Goal: Task Accomplishment & Management: Complete application form

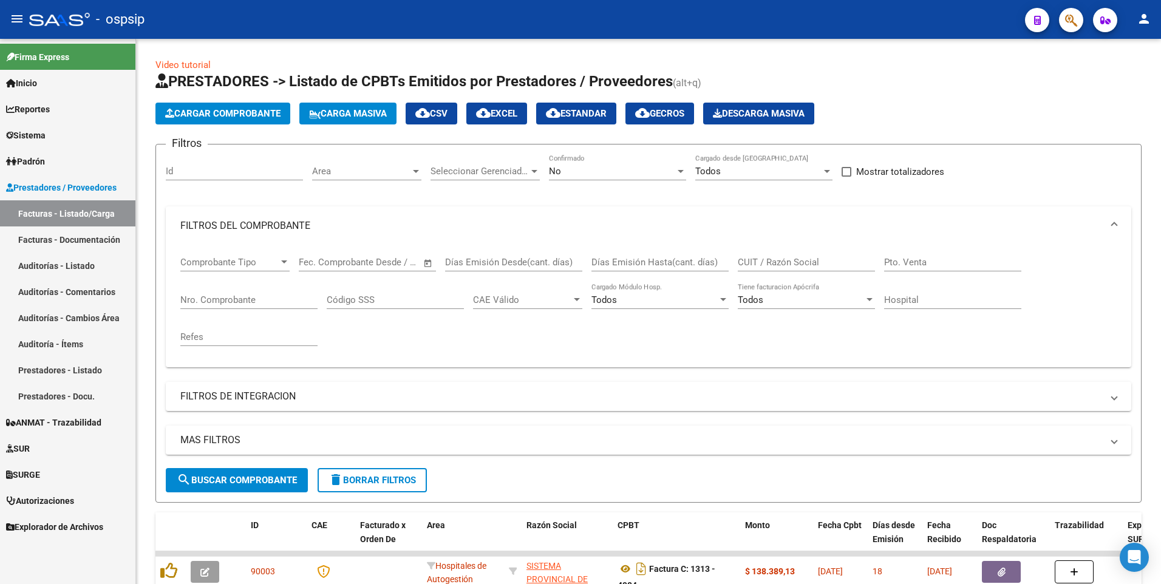
scroll to position [243, 0]
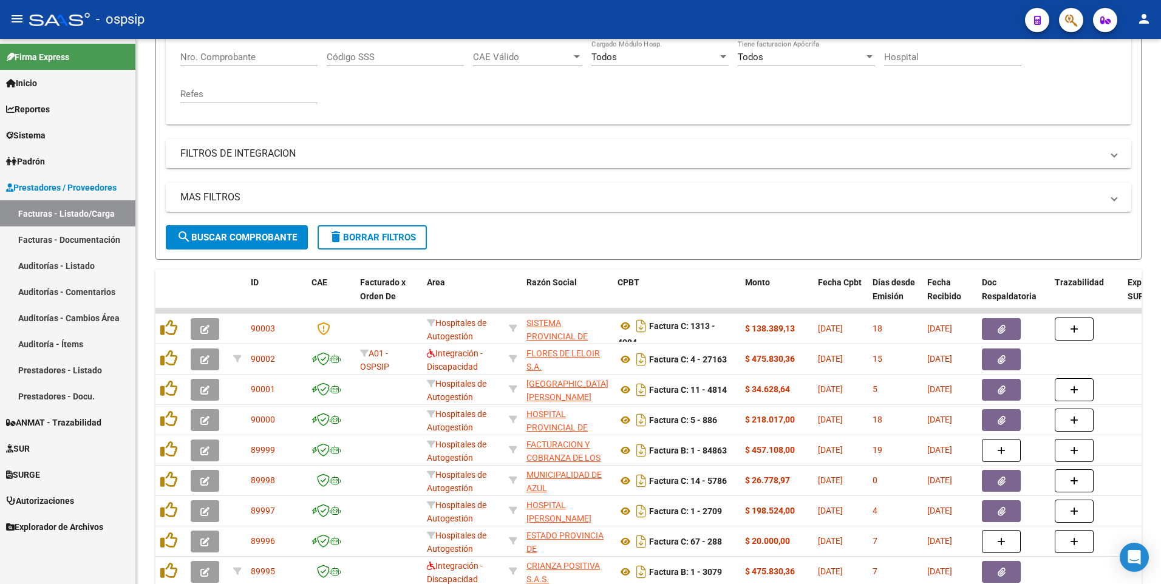
click at [614, 21] on div "- ospsip" at bounding box center [522, 19] width 987 height 27
click at [369, 23] on div "- ospsip" at bounding box center [522, 19] width 987 height 27
click at [371, 220] on div "MAS FILTROS Todos Con Doc. Respaldatoria Todos Con Trazabilidad Todos Asociado …" at bounding box center [649, 204] width 966 height 43
click at [374, 234] on span "delete Borrar Filtros" at bounding box center [372, 237] width 87 height 11
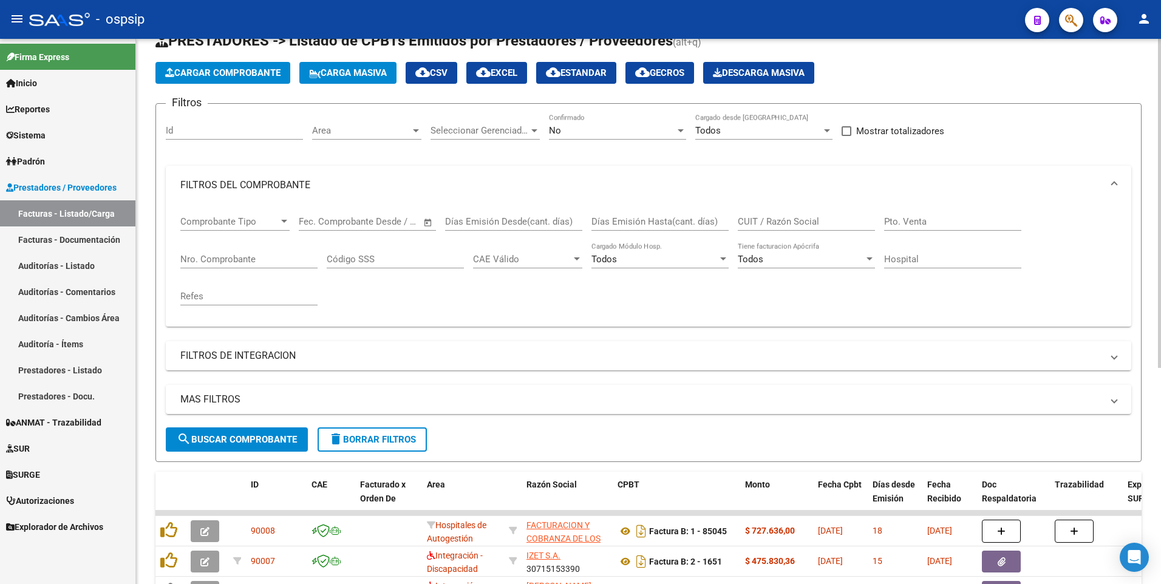
scroll to position [2, 0]
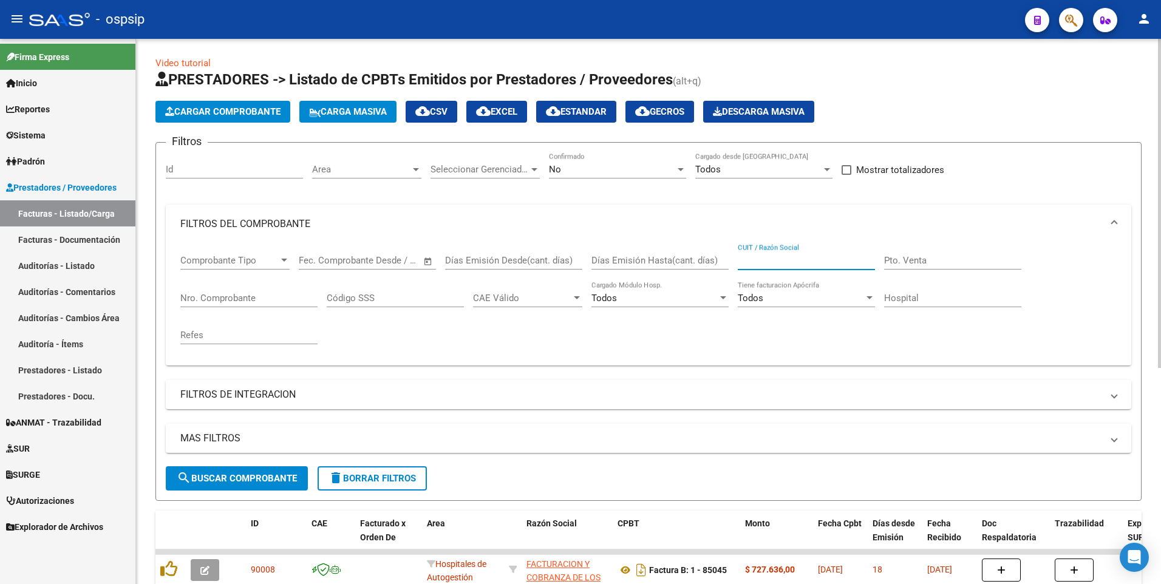
click at [774, 260] on input "CUIT / Razón Social" at bounding box center [806, 260] width 137 height 11
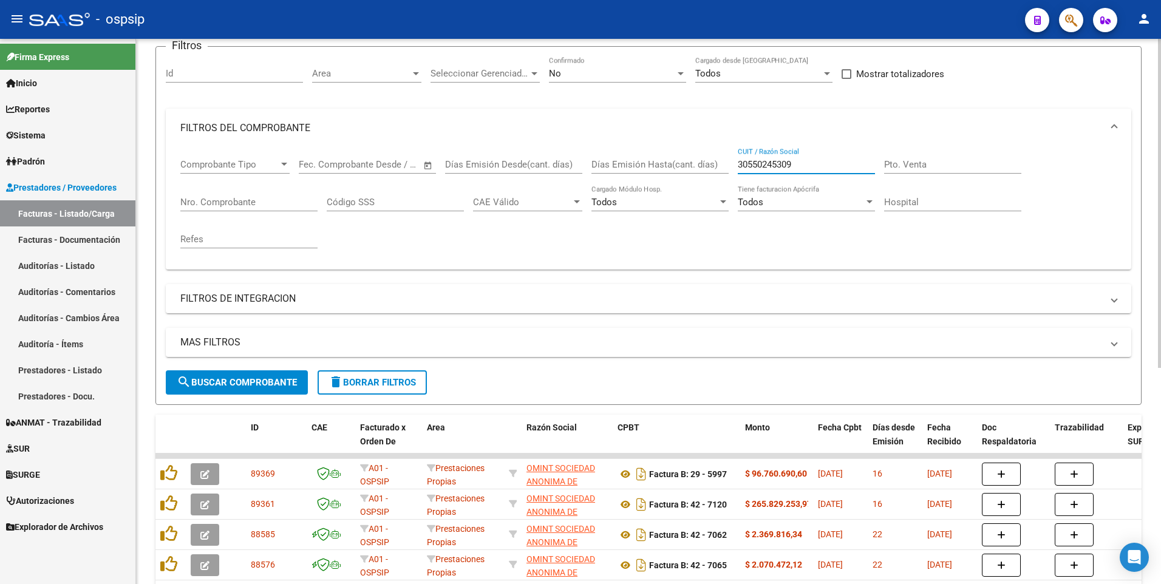
scroll to position [0, 0]
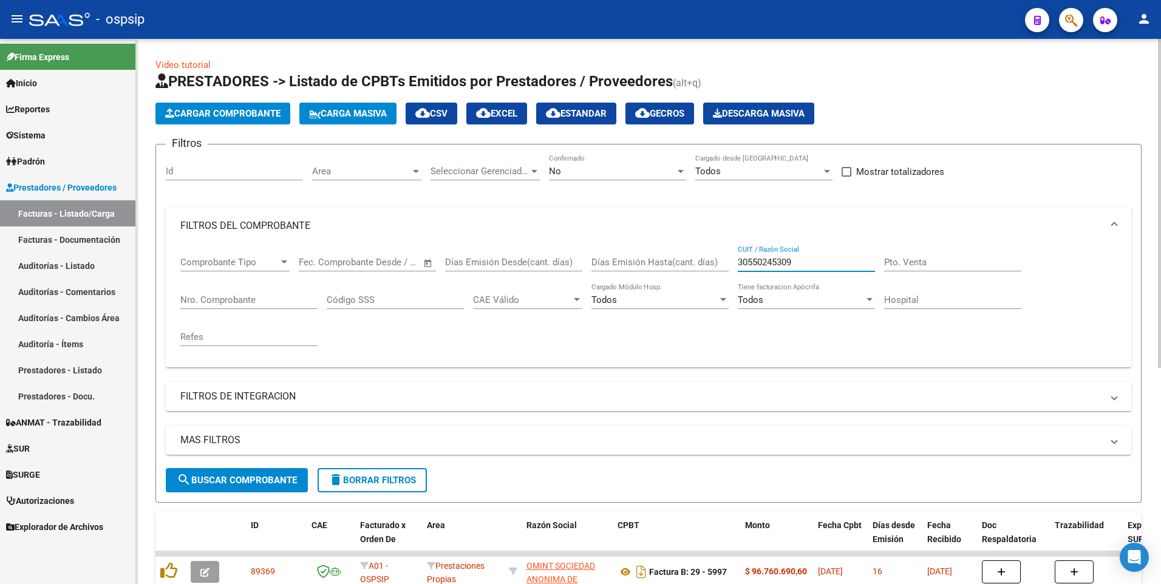
type input "30550245309"
click at [614, 173] on div "No" at bounding box center [612, 171] width 126 height 11
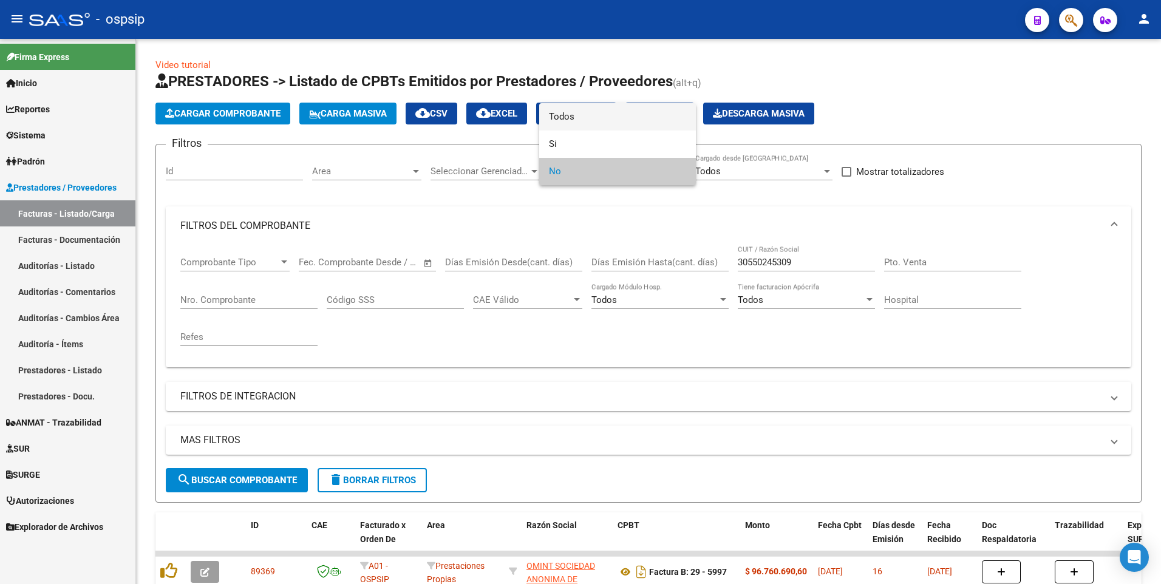
click at [589, 128] on span "Todos" at bounding box center [617, 116] width 137 height 27
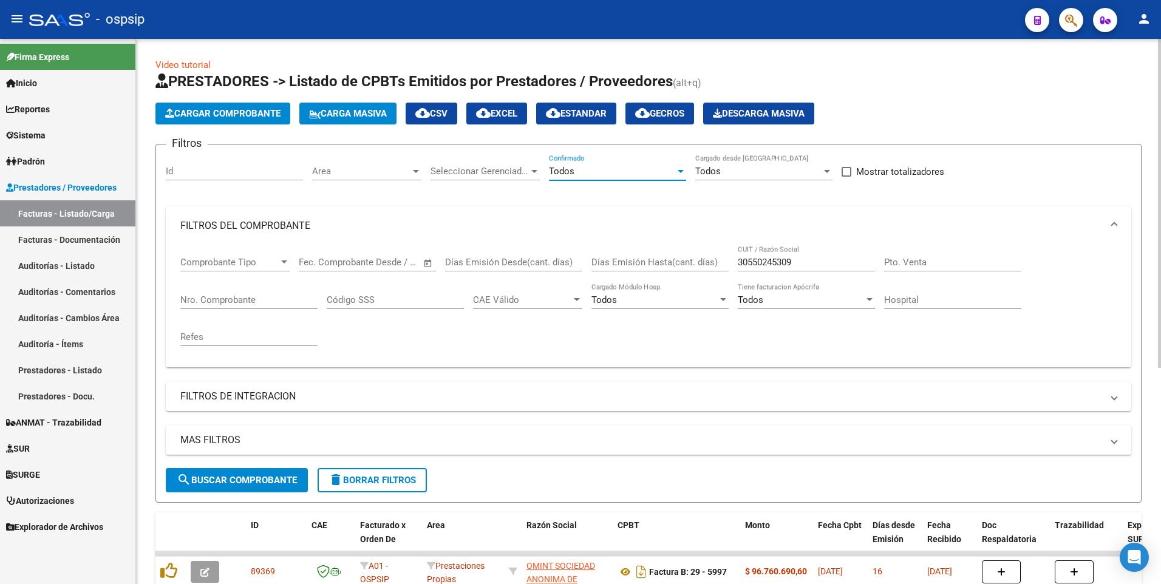
click at [266, 482] on span "search Buscar Comprobante" at bounding box center [237, 480] width 120 height 11
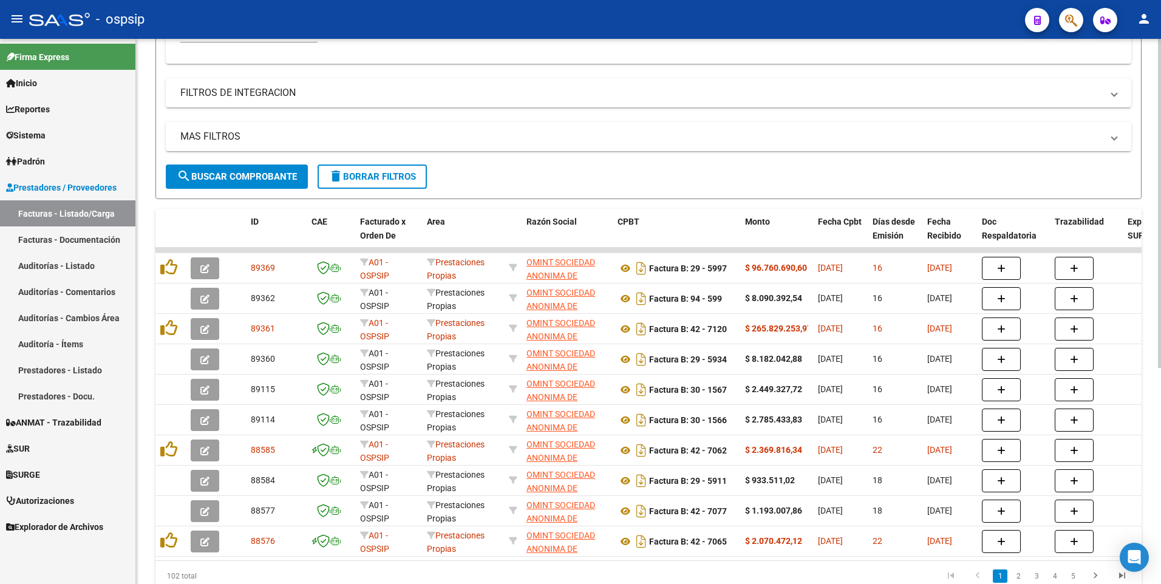
scroll to position [243, 0]
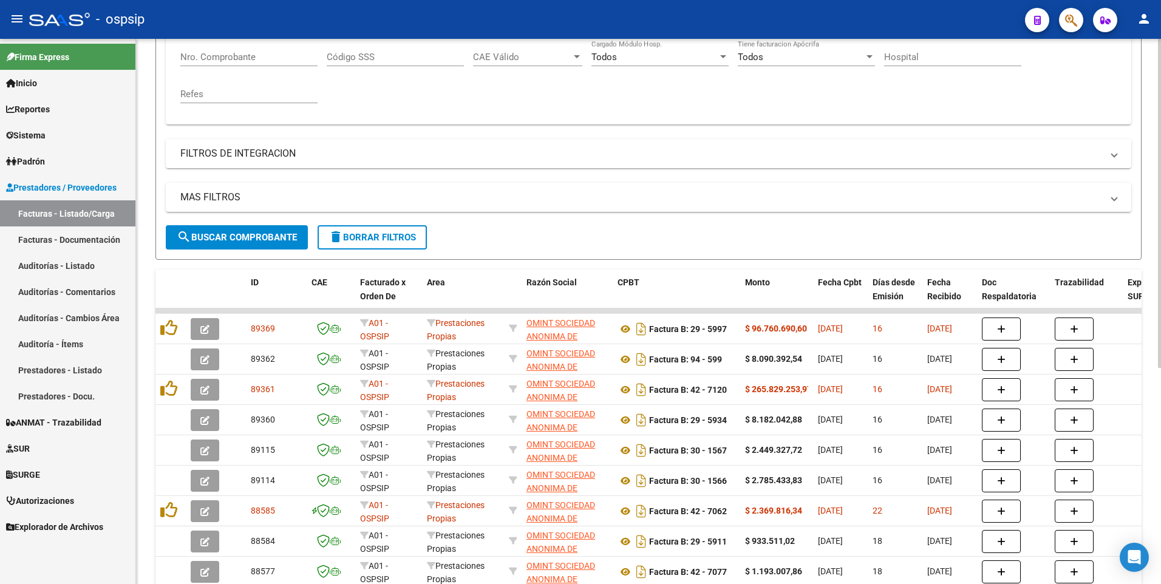
click at [281, 237] on span "search Buscar Comprobante" at bounding box center [237, 237] width 120 height 11
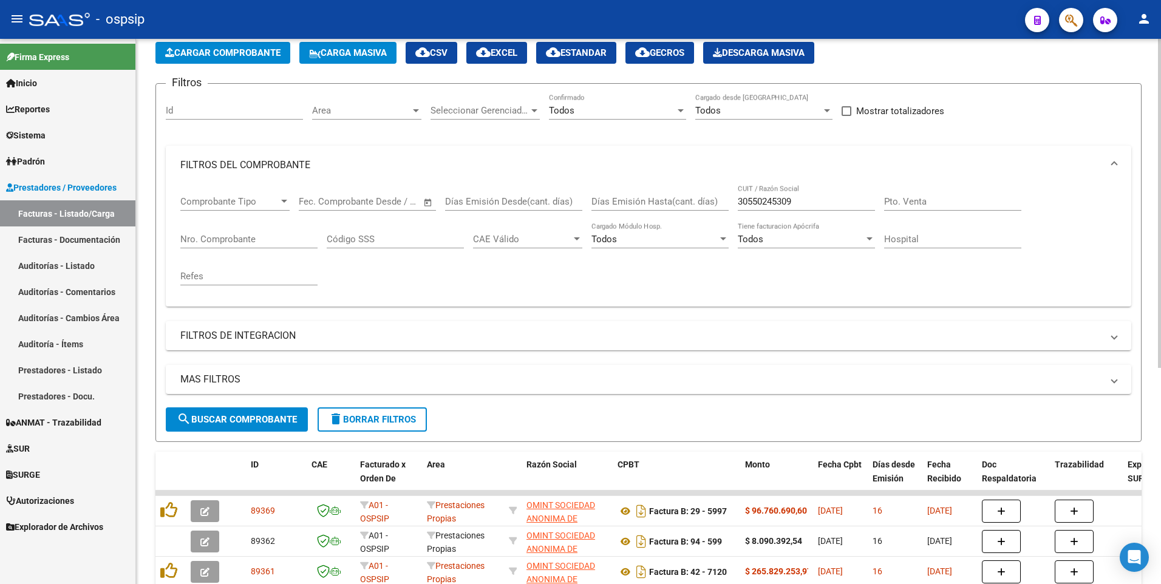
click at [253, 235] on input "Nro. Comprobante" at bounding box center [248, 239] width 137 height 11
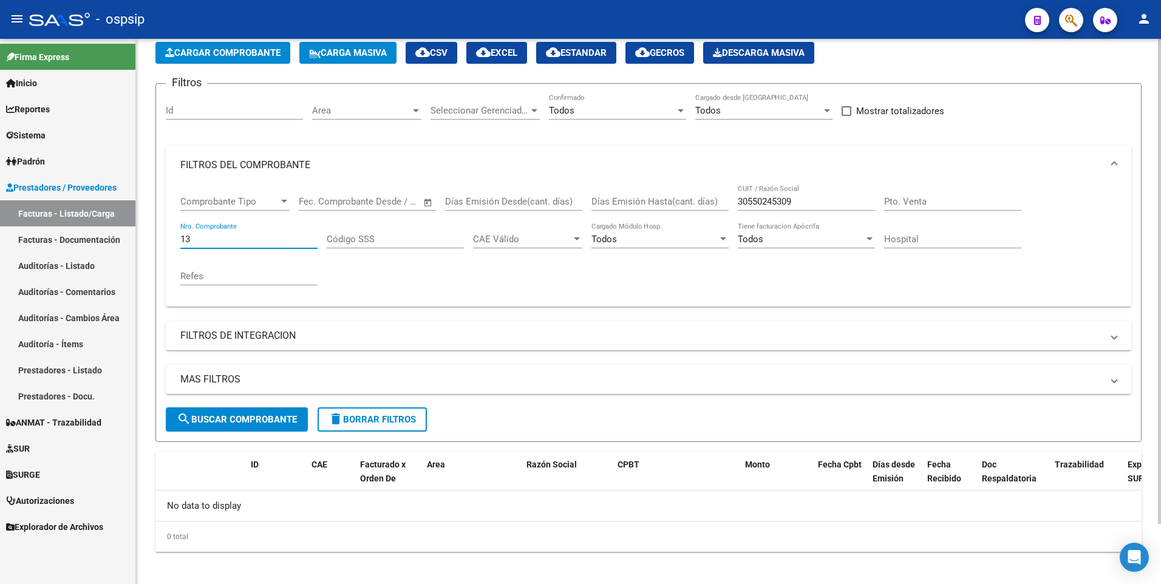
type input "1"
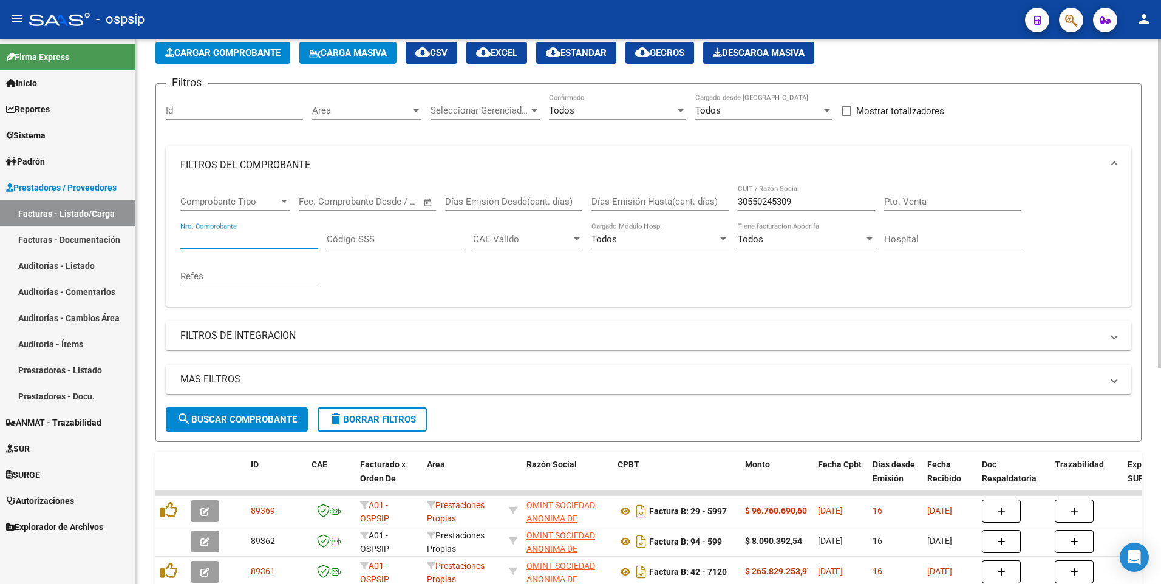
click at [225, 52] on span "Cargar Comprobante" at bounding box center [222, 52] width 115 height 11
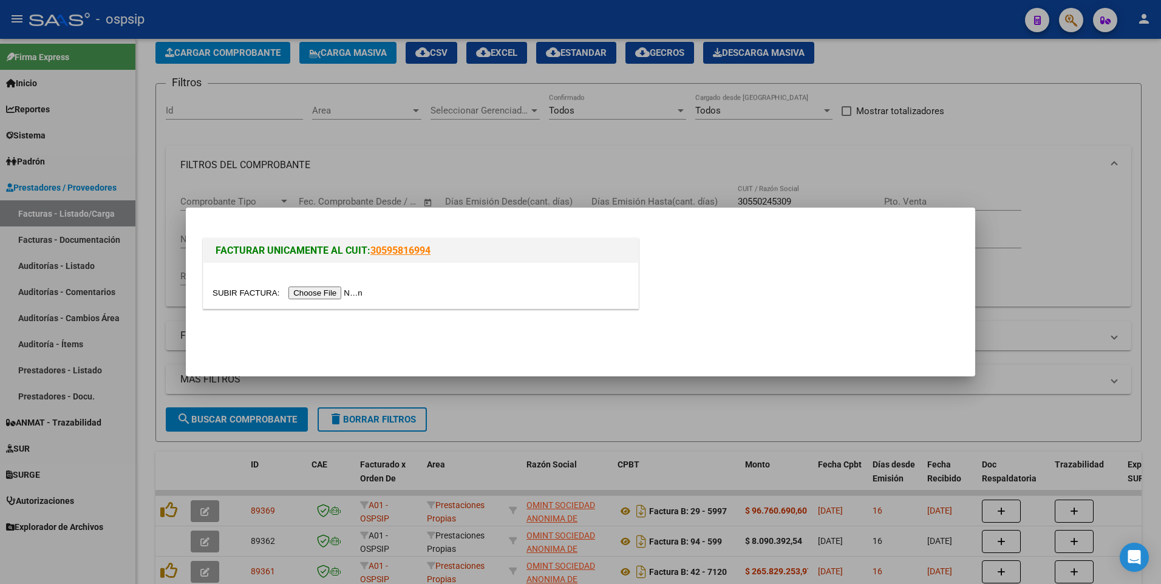
click at [303, 299] on div at bounding box center [421, 293] width 417 height 14
click at [295, 283] on div at bounding box center [421, 286] width 435 height 46
click at [337, 296] on input "file" at bounding box center [290, 293] width 154 height 13
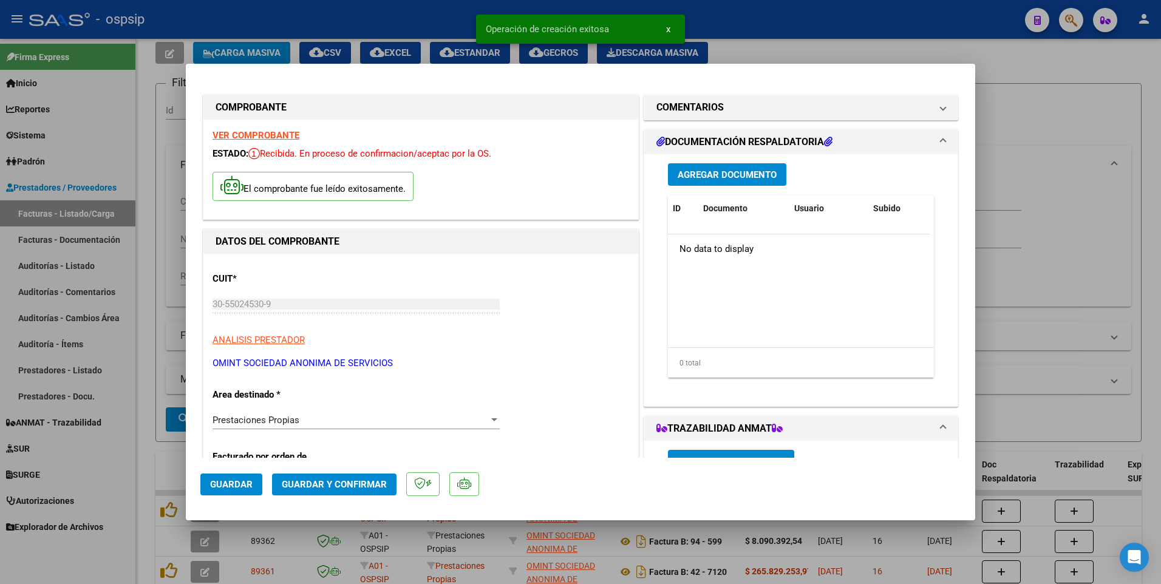
click at [223, 492] on button "Guardar" at bounding box center [231, 485] width 62 height 22
click at [343, 27] on div at bounding box center [580, 292] width 1161 height 584
type input "$ 0,00"
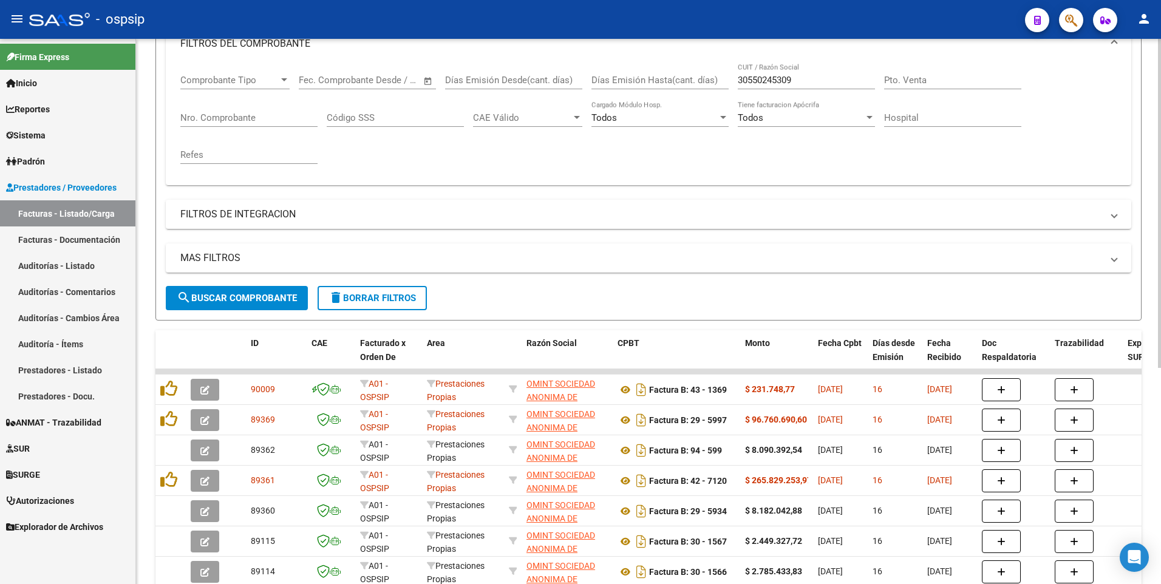
scroll to position [0, 0]
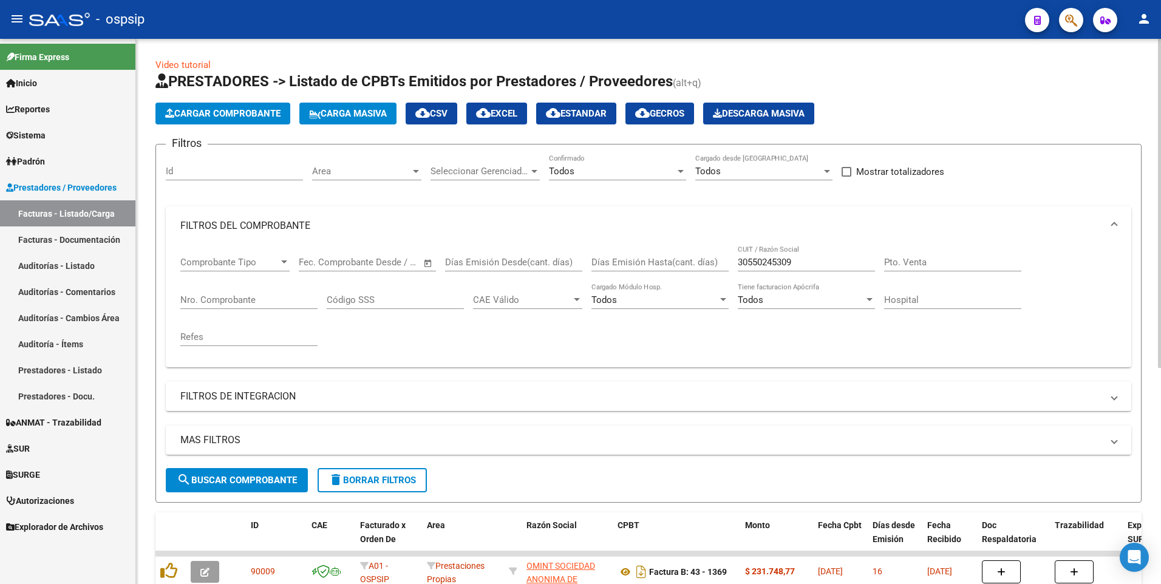
click at [254, 115] on span "Cargar Comprobante" at bounding box center [222, 113] width 115 height 11
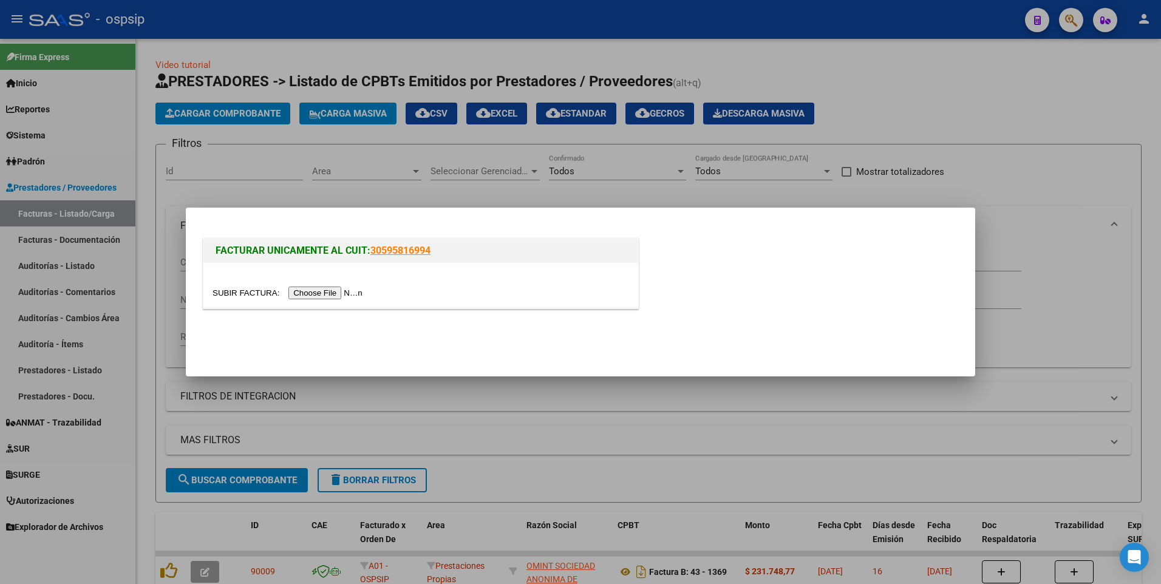
click at [315, 297] on input "file" at bounding box center [290, 293] width 154 height 13
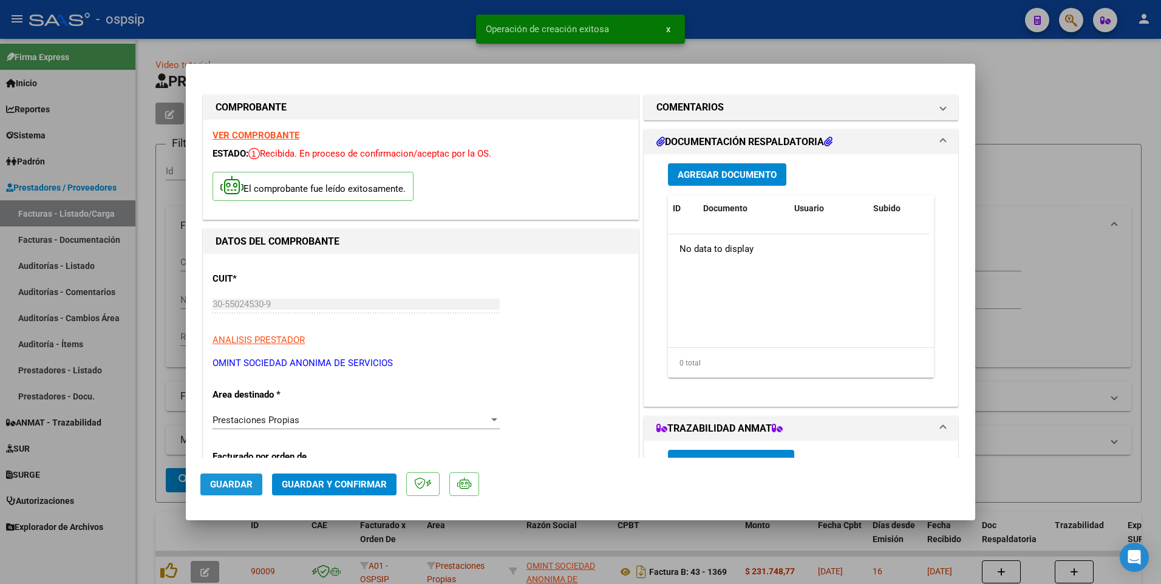
click at [220, 481] on span "Guardar" at bounding box center [231, 484] width 43 height 11
click at [327, 32] on div at bounding box center [580, 292] width 1161 height 584
type input "$ 0,00"
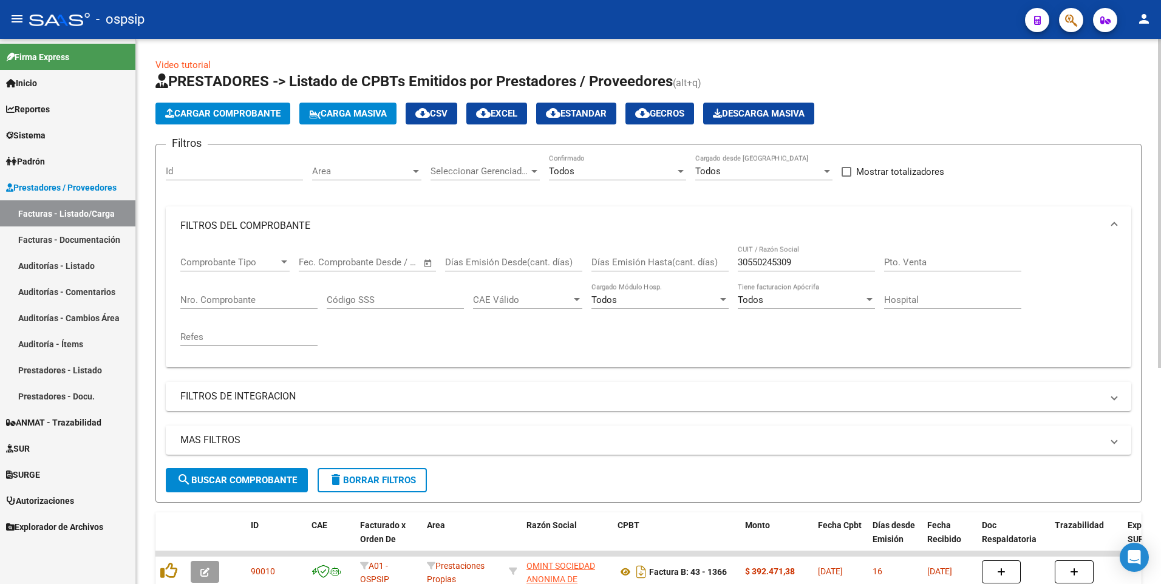
click at [254, 118] on span "Cargar Comprobante" at bounding box center [222, 113] width 115 height 11
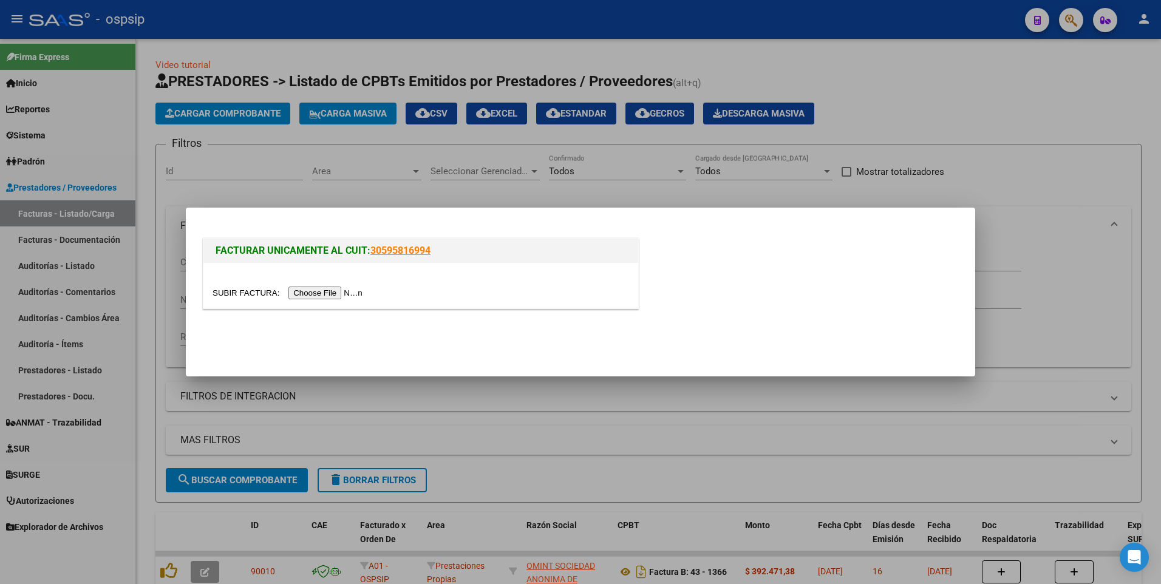
click at [322, 297] on input "file" at bounding box center [290, 293] width 154 height 13
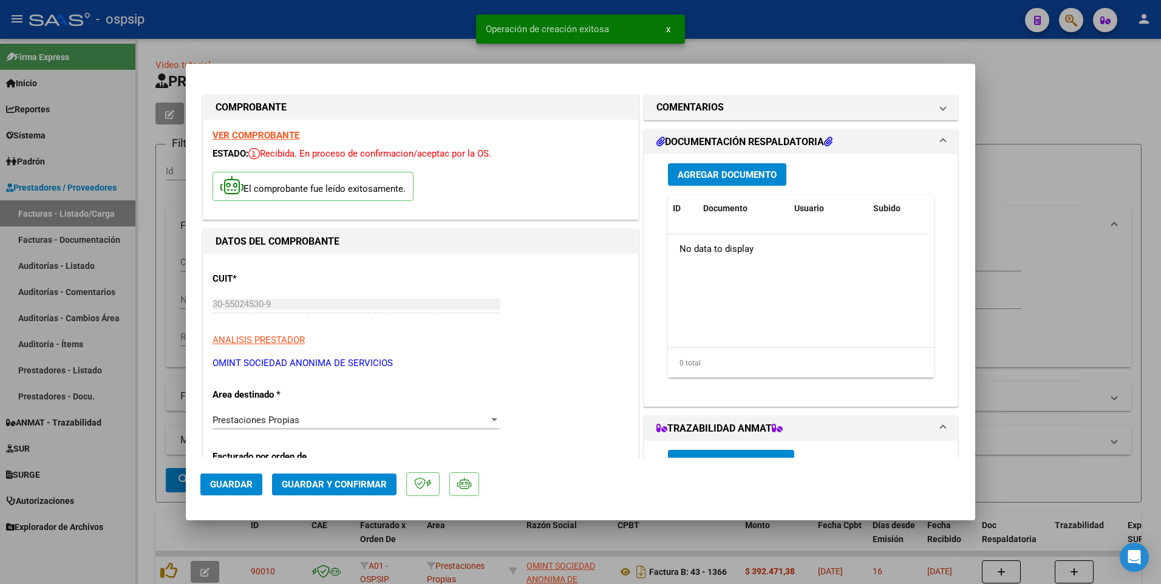
click at [255, 486] on button "Guardar" at bounding box center [231, 485] width 62 height 22
click at [411, 16] on div at bounding box center [580, 292] width 1161 height 584
type input "$ 0,00"
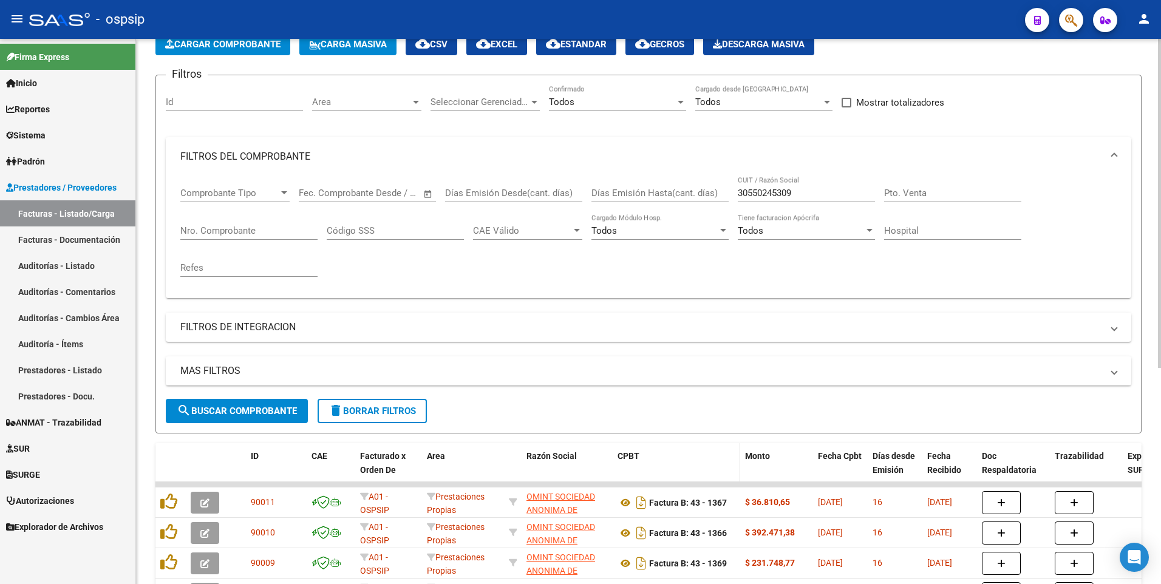
scroll to position [243, 0]
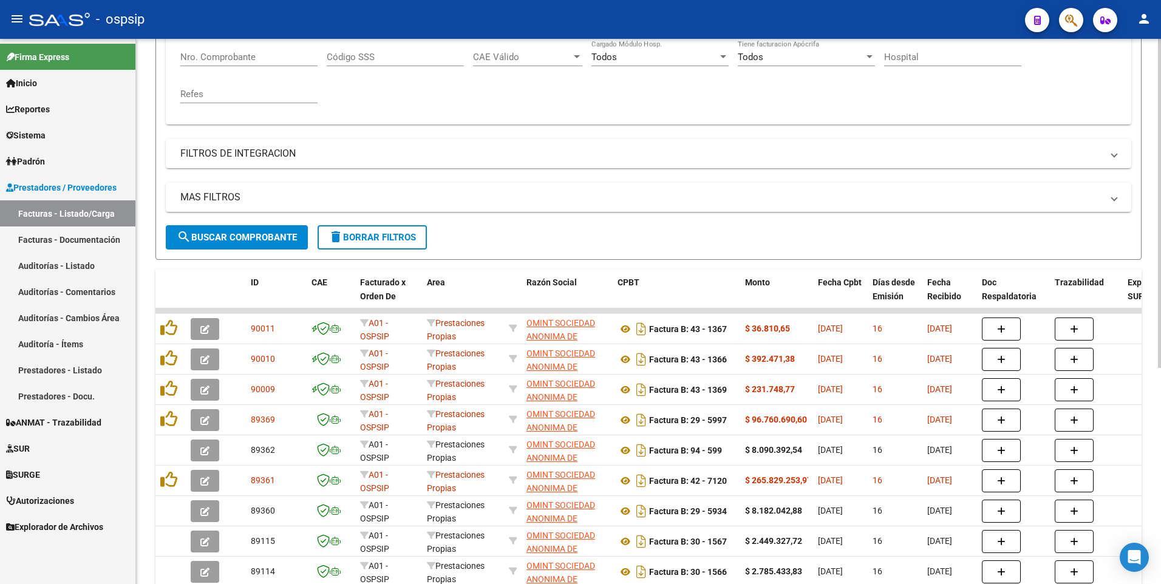
click at [371, 223] on div "MAS FILTROS Todos Con Doc. Respaldatoria Todos Con Trazabilidad Todos Asociado …" at bounding box center [649, 204] width 966 height 43
click at [362, 236] on span "delete Borrar Filtros" at bounding box center [372, 237] width 87 height 11
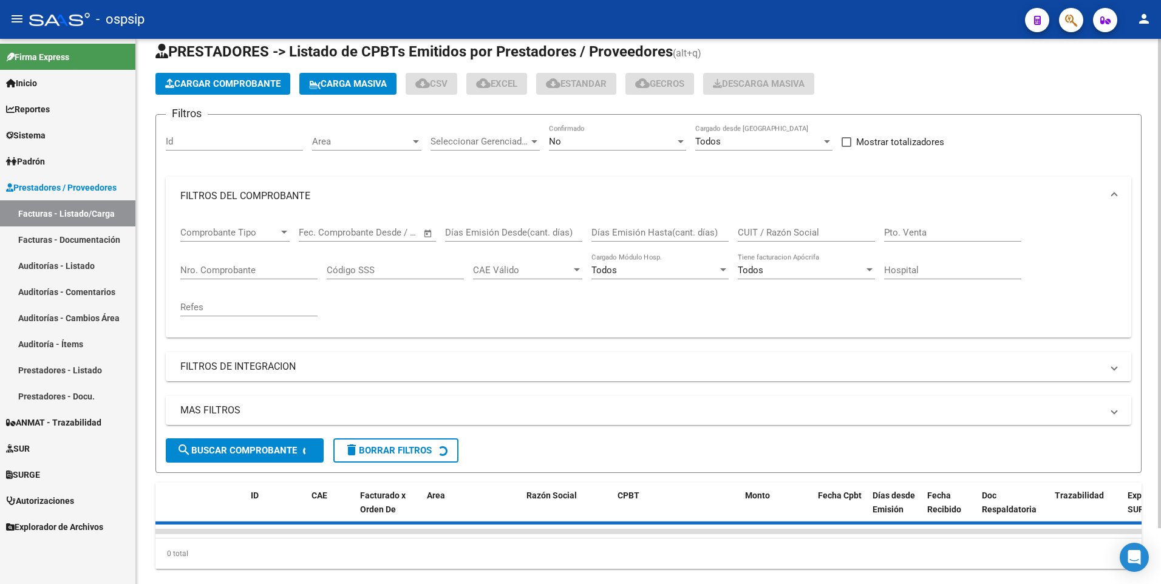
scroll to position [0, 0]
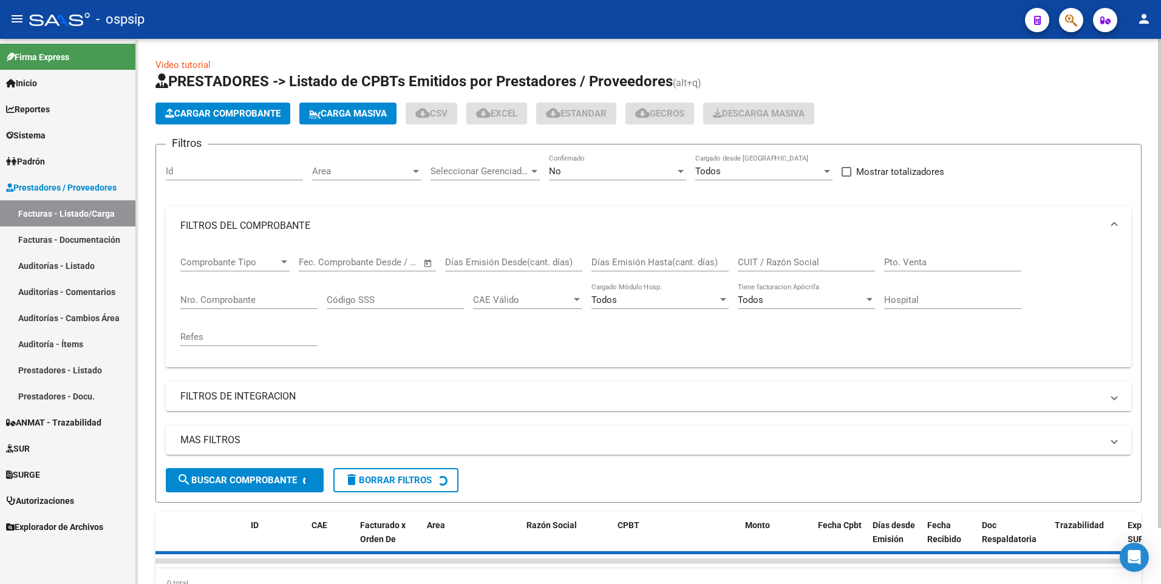
click at [252, 115] on span "Cargar Comprobante" at bounding box center [222, 113] width 115 height 11
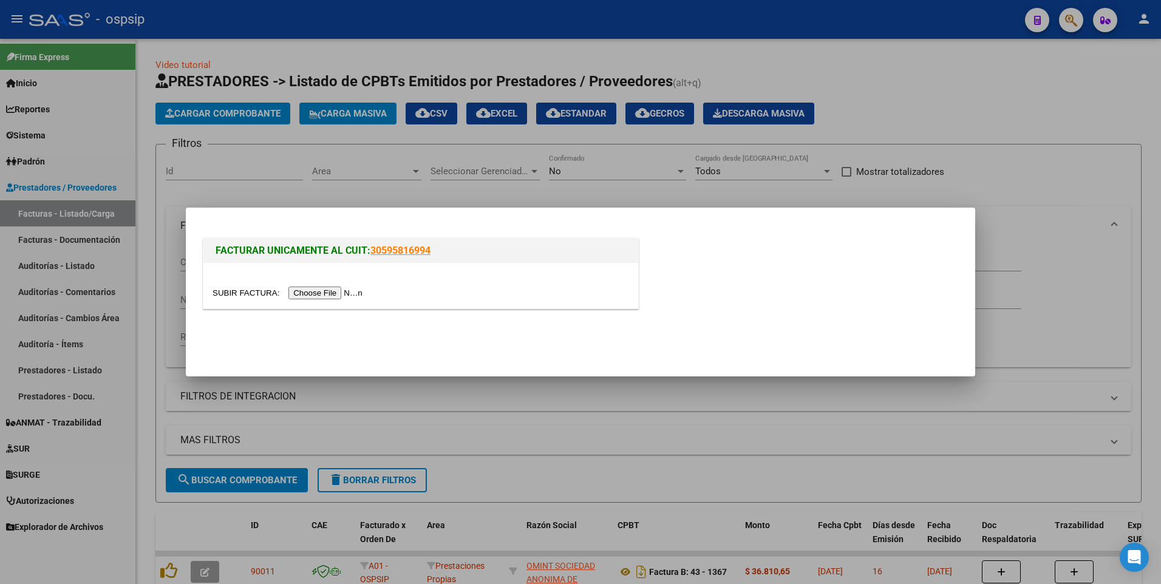
click at [330, 292] on input "file" at bounding box center [290, 293] width 154 height 13
